Goal: Information Seeking & Learning: Learn about a topic

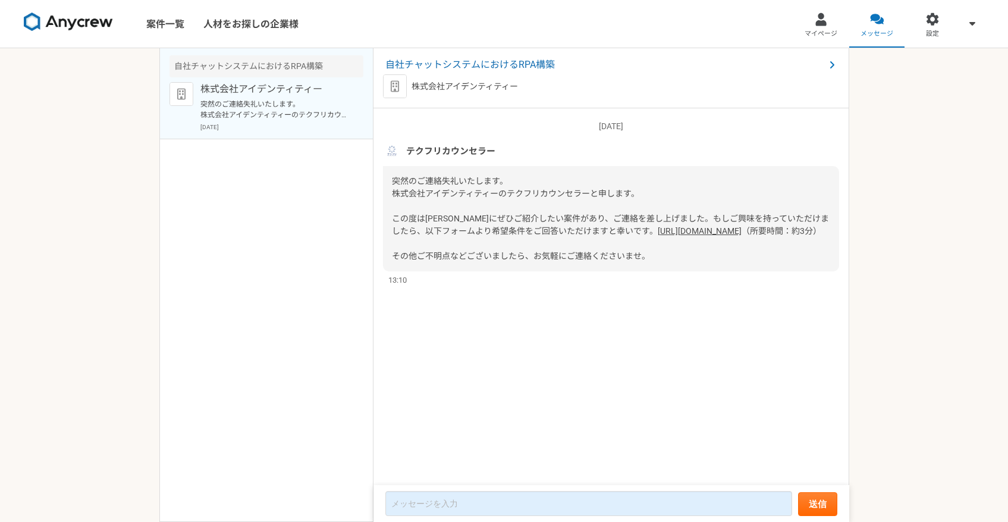
click at [658, 236] on link "[URL][DOMAIN_NAME]" at bounding box center [700, 231] width 84 height 10
click at [379, 184] on div "[DATE] テクフリカウンセラー 突然のご連絡失礼いたします。 株式会社アイデンティティーのテクフリカウンセラーと申します。 この度は[PERSON_NAM…" at bounding box center [612, 297] width 476 height 378
click at [371, 208] on div "自社チャットシステムにおけるRPA構築 株式会社アイデンティティー 突然のご連絡失礼いたします。 株式会社アイデンティティーのテクフリカウンセラーと申します。…" at bounding box center [266, 284] width 214 height 473
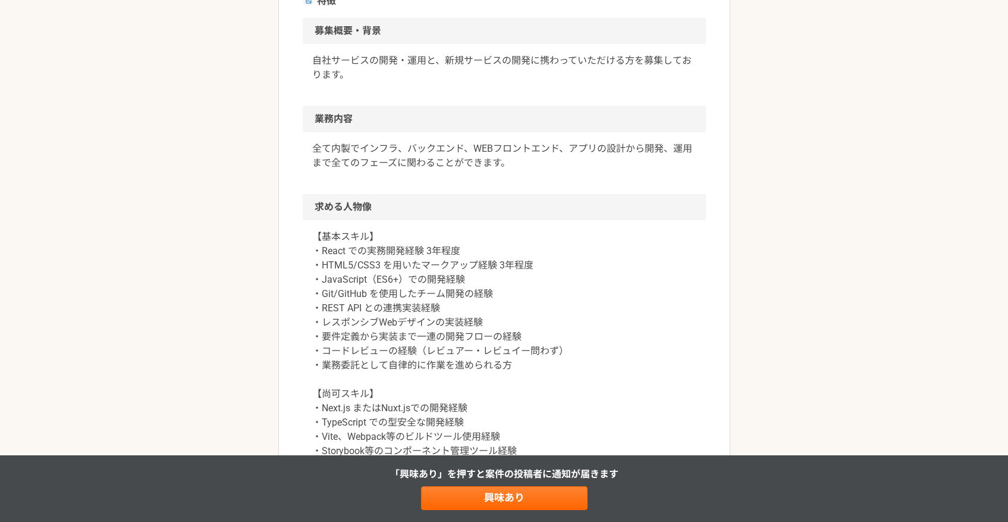
scroll to position [362, 0]
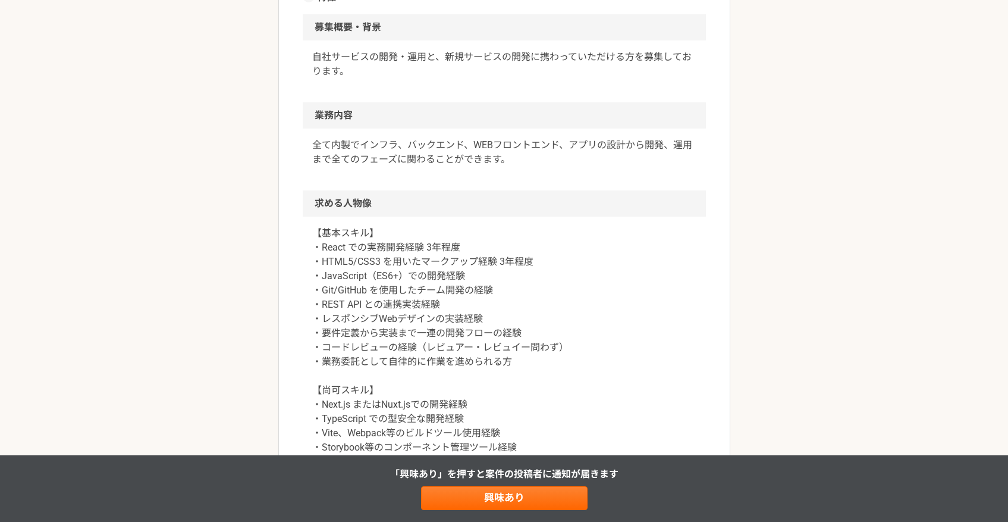
click at [306, 269] on div "【基本スキル】 ・React での実務開発経験 3年程度 ・HTML5/CSS3 を用いたマークアップ経験 3年程度 ・JavaScript（ES6+）での開…" at bounding box center [504, 354] width 403 height 276
click at [302, 266] on article "エンジニア エンタメに関連するサービスを多数展開している企業でのフロントエンド開発 業務委託 株式会社アイデンティティー 募集職種 エンジニア 希望単価 月給…" at bounding box center [504, 280] width 452 height 1140
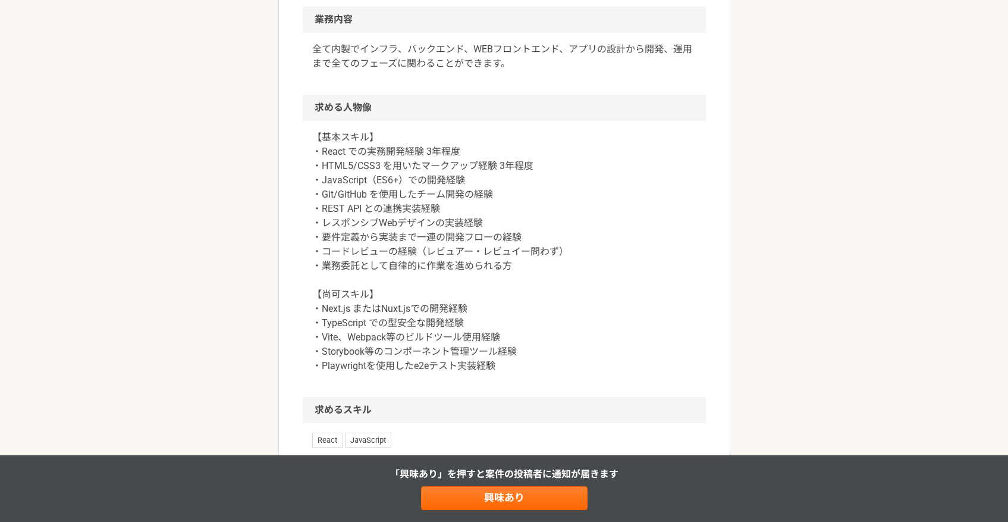
scroll to position [459, 0]
click at [302, 266] on article "エンジニア エンタメに関連するサービスを多数展開している企業でのフロントエンド開発 業務委託 株式会社アイデンティティー 募集職種 エンジニア 希望単価 月給…" at bounding box center [504, 183] width 452 height 1140
click at [299, 265] on article "エンジニア エンタメに関連するサービスを多数展開している企業でのフロントエンド開発 業務委託 株式会社アイデンティティー 募集職種 エンジニア 希望単価 月給…" at bounding box center [504, 183] width 452 height 1140
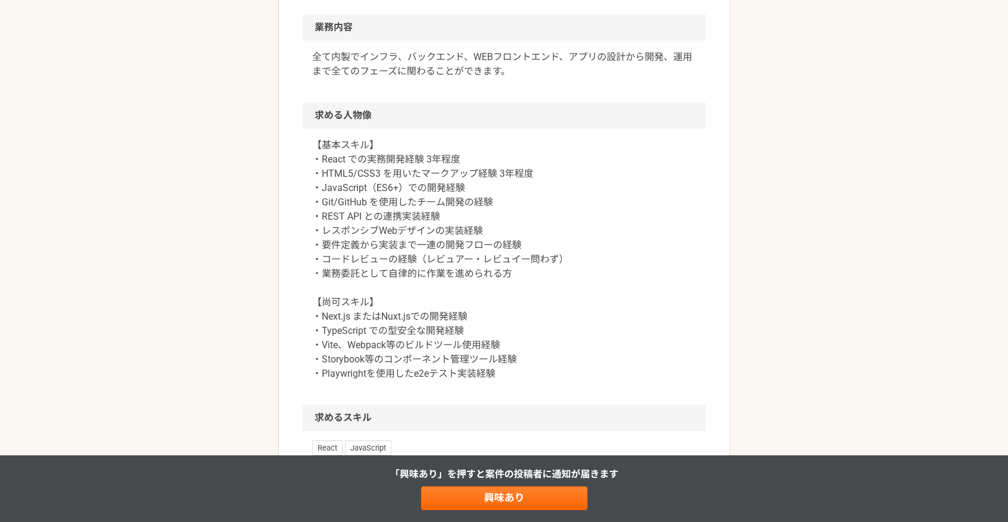
scroll to position [485, 0]
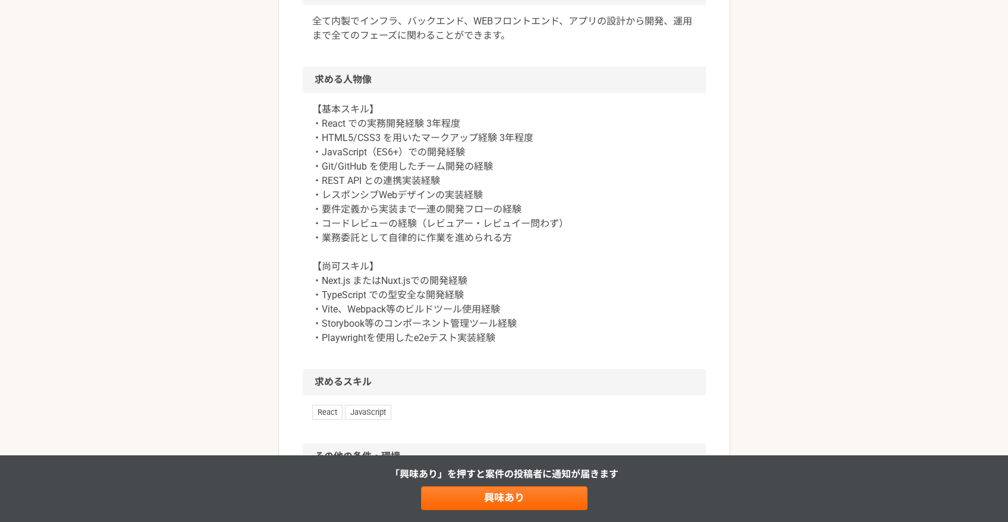
click at [299, 265] on article "エンジニア エンタメに関連するサービスを多数展開している企業でのフロントエンド開発 業務委託 株式会社アイデンティティー 募集職種 エンジニア 希望単価 月給…" at bounding box center [504, 157] width 452 height 1140
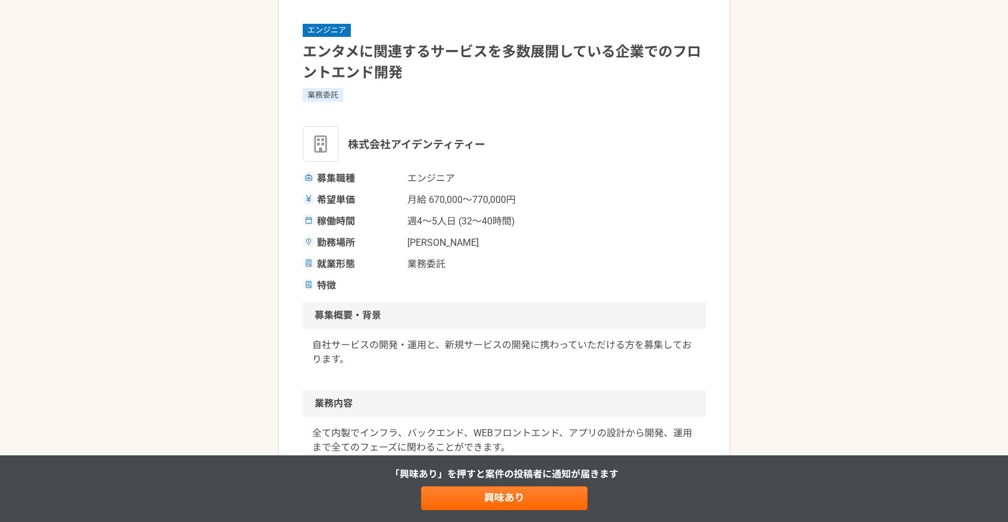
scroll to position [0, 0]
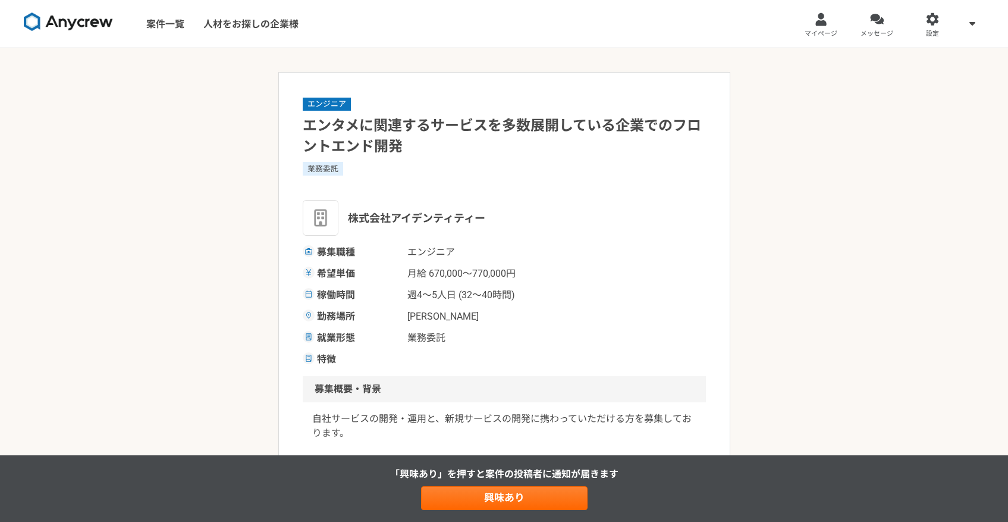
click at [476, 40] on nav "案件一覧 人材をお探しの企業様 マイページ メッセージ 設定" at bounding box center [504, 24] width 1008 height 48
